Goal: Find specific page/section: Find specific page/section

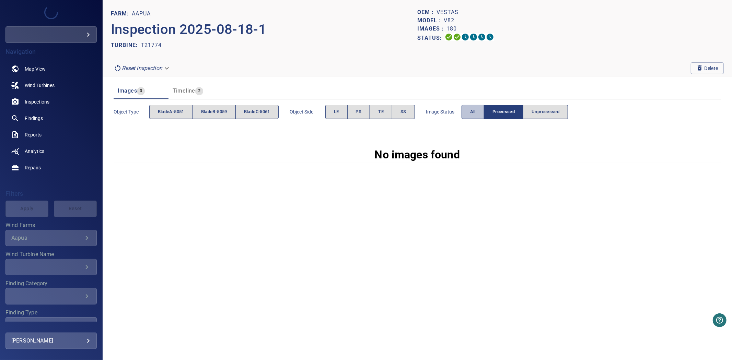
click at [476, 110] on span "All" at bounding box center [472, 112] width 5 height 8
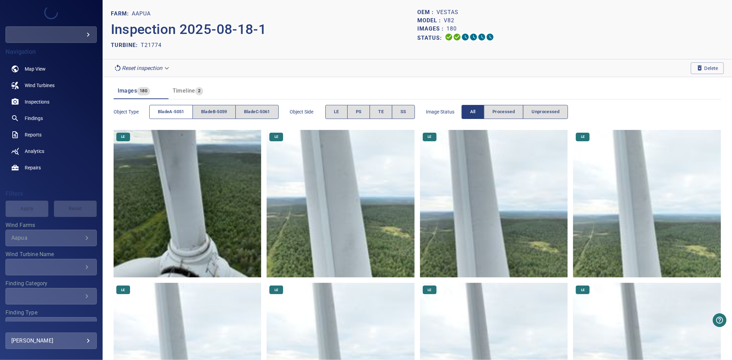
click at [161, 109] on span "bladeA-5051" at bounding box center [171, 112] width 26 height 8
click at [224, 109] on span "bladeB-5059" at bounding box center [214, 112] width 26 height 8
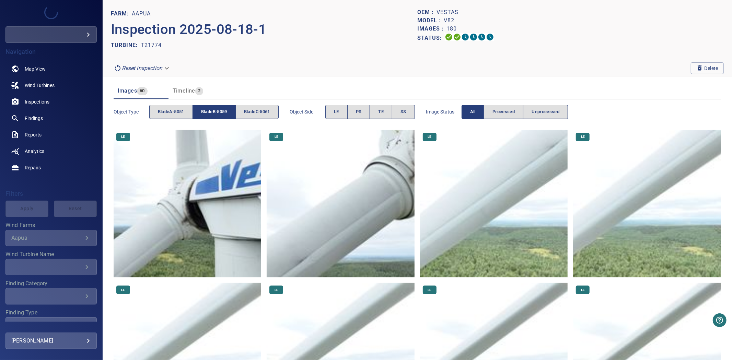
click at [224, 109] on span "bladeB-5059" at bounding box center [214, 112] width 26 height 8
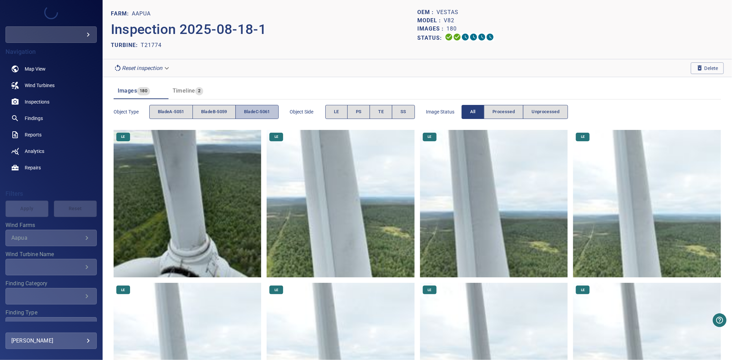
click at [249, 112] on span "bladeC-5061" at bounding box center [257, 112] width 26 height 8
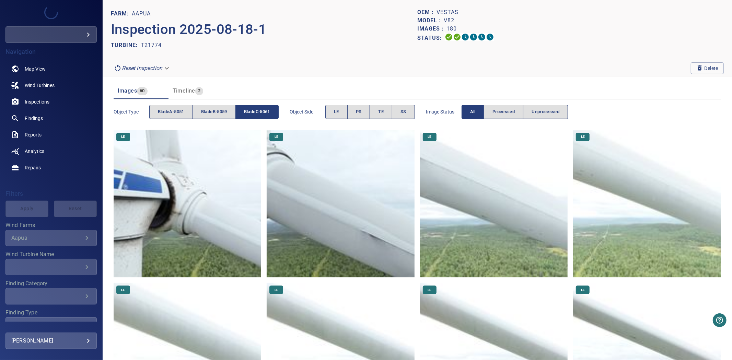
click at [249, 112] on span "bladeC-5061" at bounding box center [257, 112] width 26 height 8
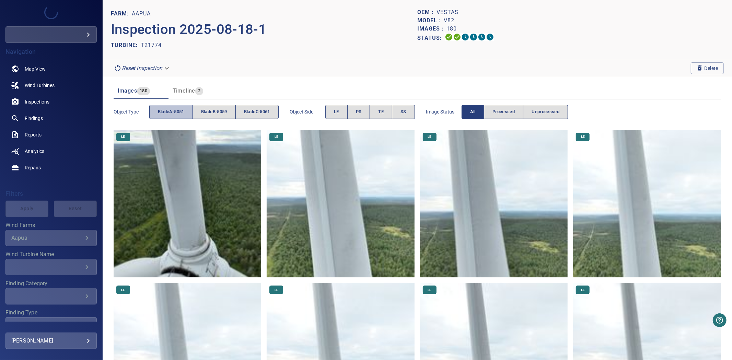
click at [171, 111] on span "bladeA-5051" at bounding box center [171, 112] width 26 height 8
click at [226, 110] on span "bladeB-5059" at bounding box center [214, 112] width 26 height 8
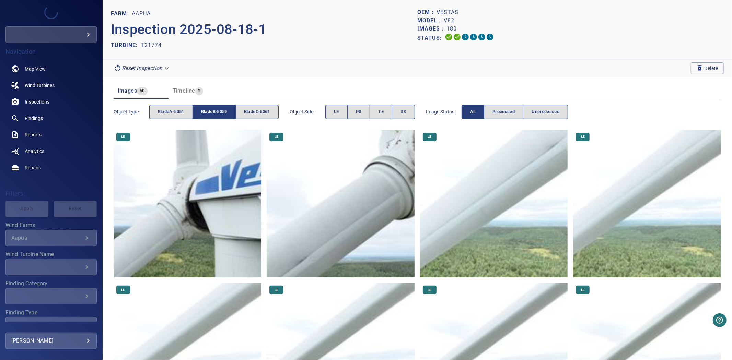
click at [226, 110] on span "bladeB-5059" at bounding box center [214, 112] width 26 height 8
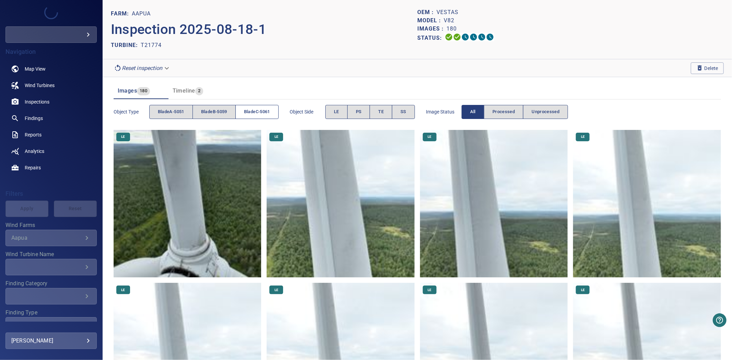
click at [247, 110] on span "bladeC-5061" at bounding box center [257, 112] width 26 height 8
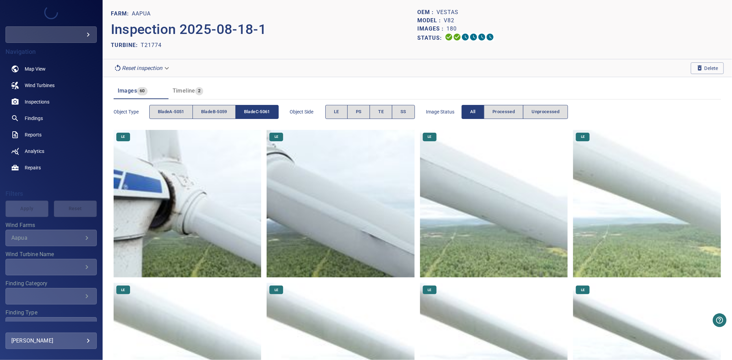
click at [247, 110] on span "bladeC-5061" at bounding box center [257, 112] width 26 height 8
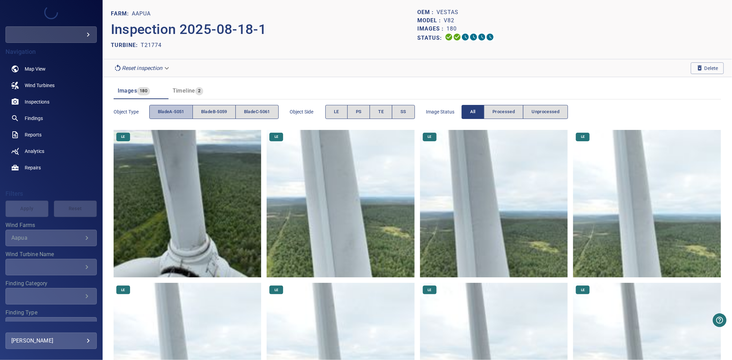
click at [180, 109] on span "bladeA-5051" at bounding box center [171, 112] width 26 height 8
click at [179, 109] on span "bladeA-5051" at bounding box center [171, 112] width 26 height 8
click at [211, 108] on span "bladeB-5059" at bounding box center [214, 112] width 26 height 8
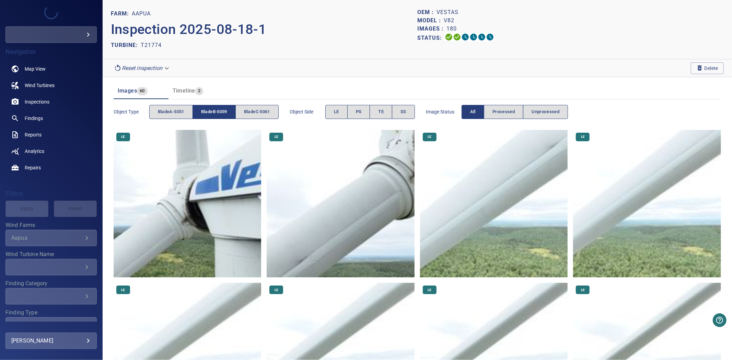
click at [211, 108] on span "bladeB-5059" at bounding box center [214, 112] width 26 height 8
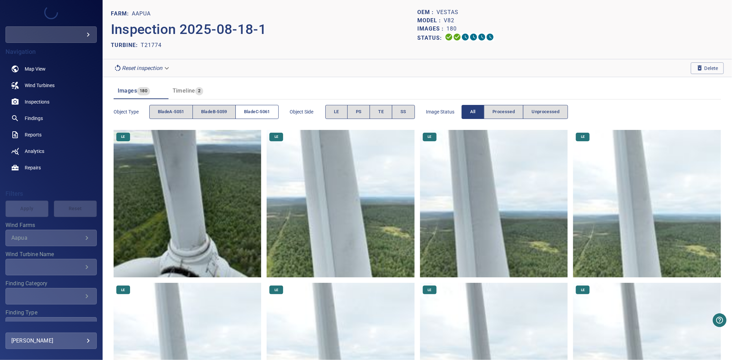
click at [267, 107] on button "bladeC-5061" at bounding box center [256, 112] width 43 height 14
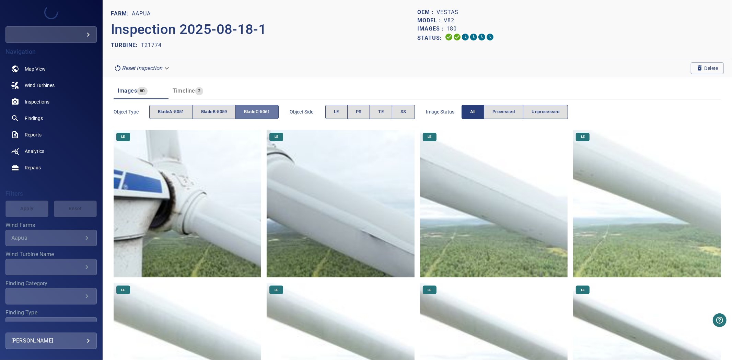
click at [267, 107] on button "bladeC-5061" at bounding box center [256, 112] width 43 height 14
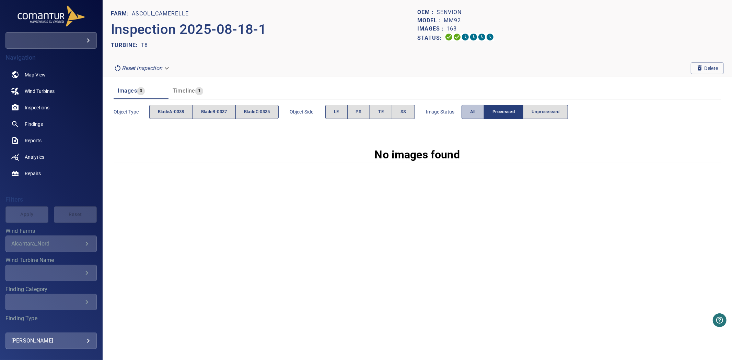
click at [468, 113] on button "All" at bounding box center [473, 112] width 23 height 14
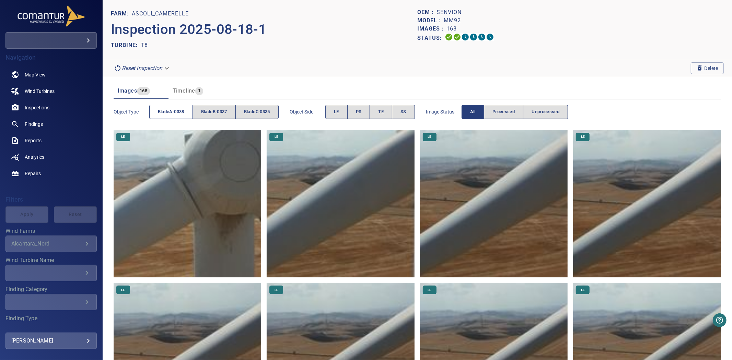
click at [172, 109] on span "bladeA-0338" at bounding box center [171, 112] width 26 height 8
click at [211, 113] on span "bladeB-0337" at bounding box center [214, 112] width 26 height 8
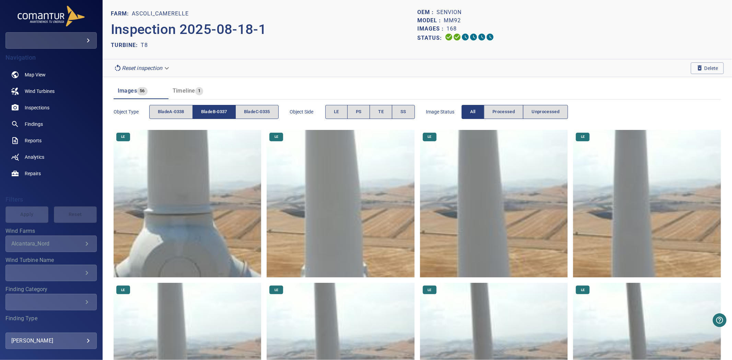
click at [211, 113] on span "bladeB-0337" at bounding box center [214, 112] width 26 height 8
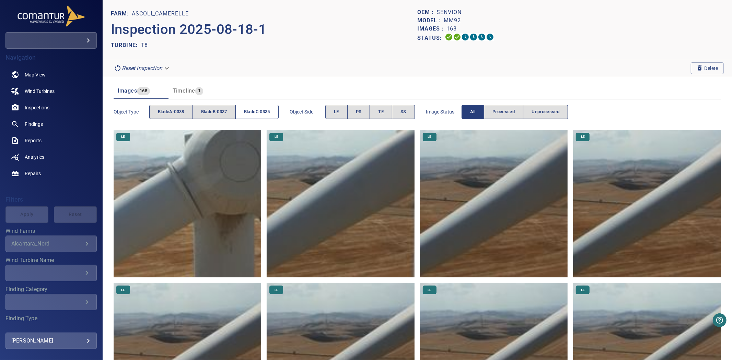
click at [244, 110] on button "bladeC-0335" at bounding box center [256, 112] width 43 height 14
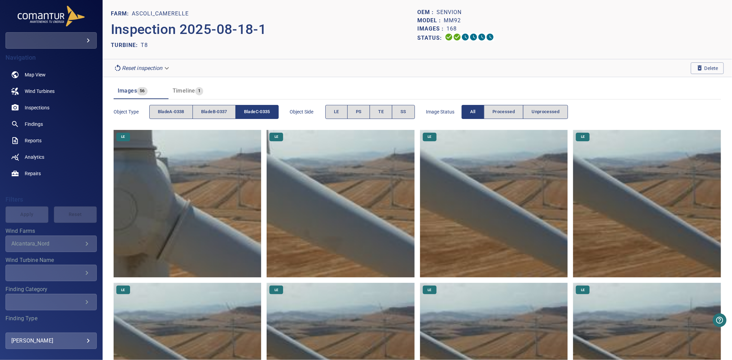
click at [244, 110] on button "bladeC-0335" at bounding box center [256, 112] width 43 height 14
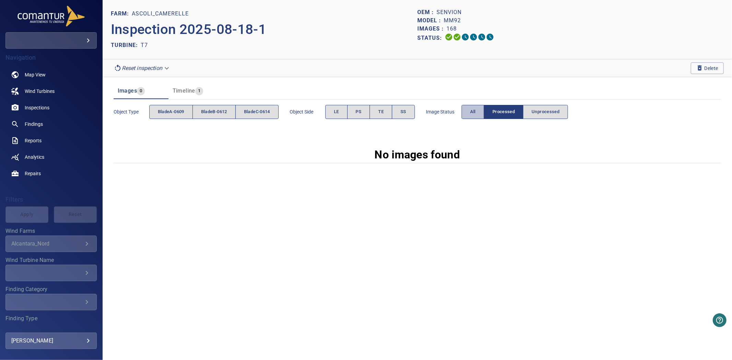
click at [469, 108] on button "All" at bounding box center [473, 112] width 23 height 14
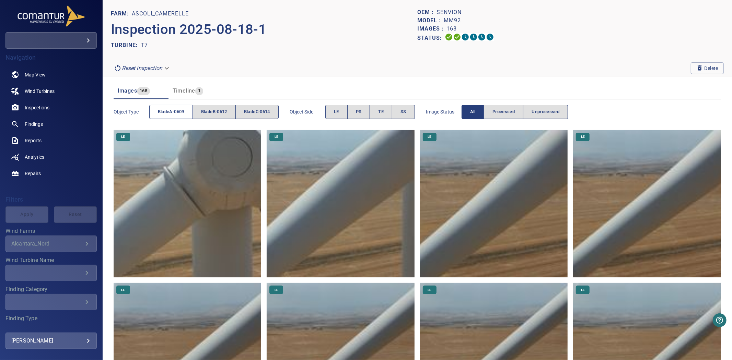
click at [171, 110] on span "bladeA-0609" at bounding box center [171, 112] width 26 height 8
click at [193, 116] on button "bladeB-0612" at bounding box center [213, 112] width 43 height 14
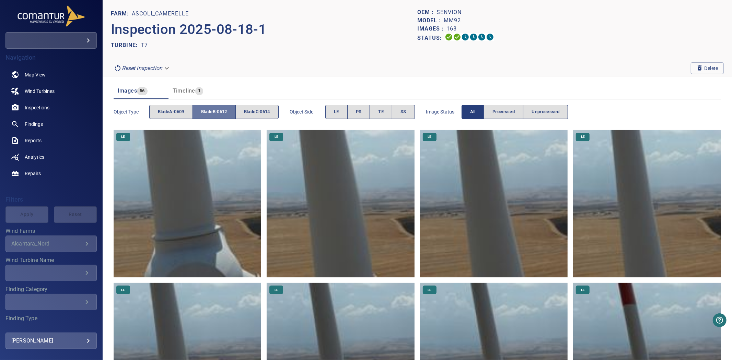
click at [197, 114] on button "bladeB-0612" at bounding box center [213, 112] width 43 height 14
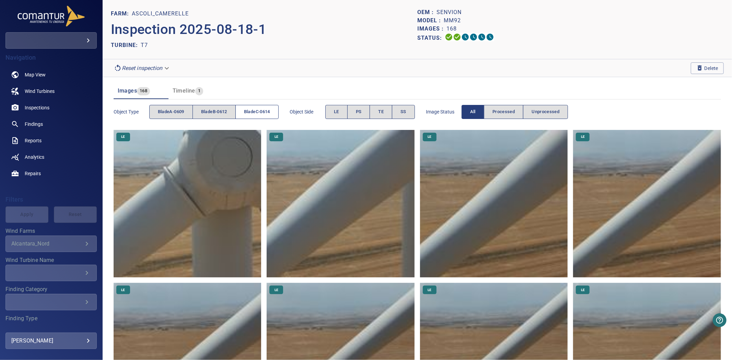
click at [262, 109] on span "bladeC-0614" at bounding box center [257, 112] width 26 height 8
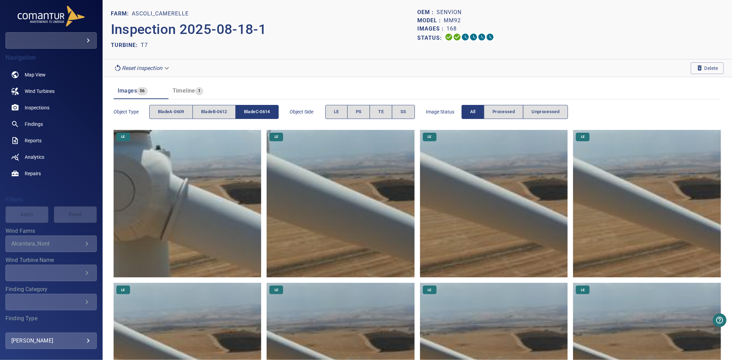
click at [262, 109] on span "bladeC-0614" at bounding box center [257, 112] width 26 height 8
